Goal: Information Seeking & Learning: Find specific fact

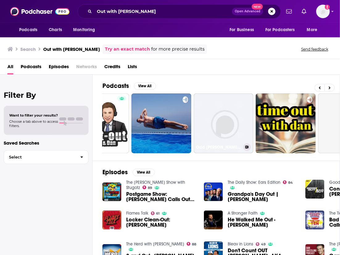
scroll to position [0, 99]
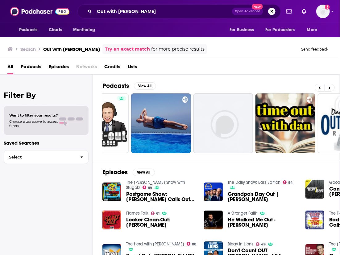
click at [30, 70] on span "Podcasts" at bounding box center [31, 68] width 21 height 13
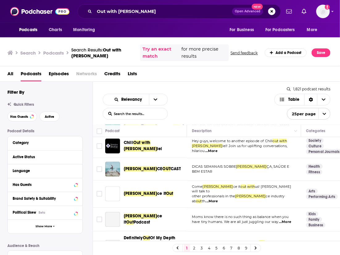
scroll to position [430, 0]
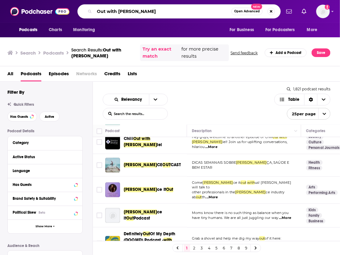
click at [137, 10] on input "Out with [PERSON_NAME]" at bounding box center [162, 11] width 137 height 10
click at [97, 11] on input "Out with [PERSON_NAME]"" at bounding box center [162, 11] width 137 height 10
type input ""Out with [PERSON_NAME]""
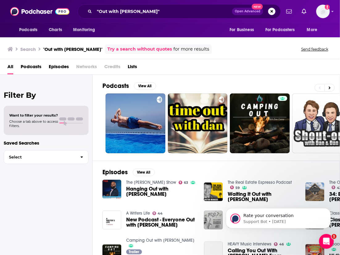
click at [161, 169] on div "Episodes View All The [PERSON_NAME] Show 63 Hanging Out with [PERSON_NAME] The …" at bounding box center [215, 217] width 247 height 113
